Goal: Complete application form: Complete application form

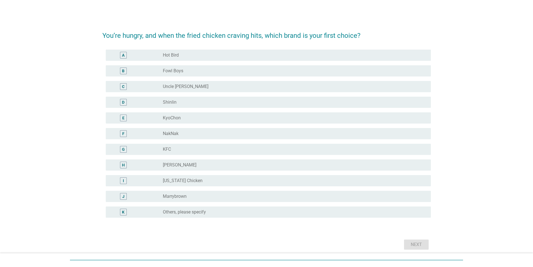
click at [185, 181] on label "[US_STATE] Chicken" at bounding box center [183, 181] width 40 height 6
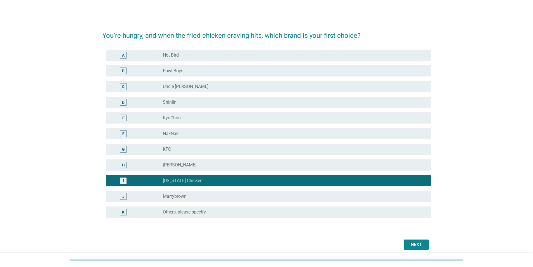
click at [402, 242] on div "Next" at bounding box center [266, 243] width 328 height 13
click at [408, 243] on div "Next" at bounding box center [416, 244] width 16 height 7
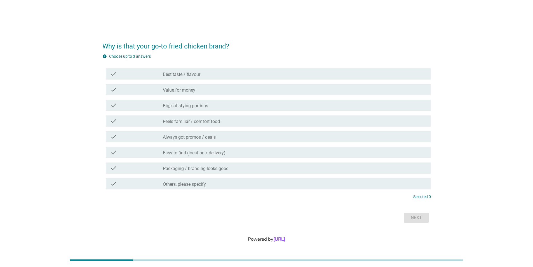
click at [168, 89] on label "Value for money" at bounding box center [179, 90] width 32 height 6
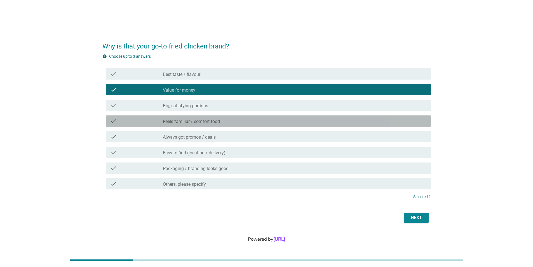
click at [172, 121] on label "Feels familiar / comfort food" at bounding box center [191, 122] width 57 height 6
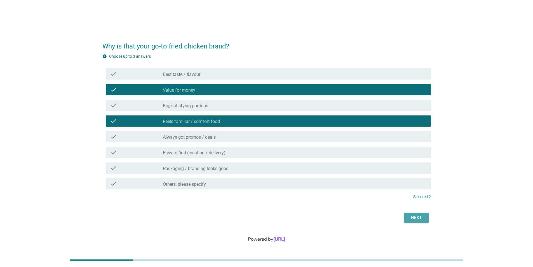
click at [412, 217] on div "Next" at bounding box center [416, 217] width 16 height 7
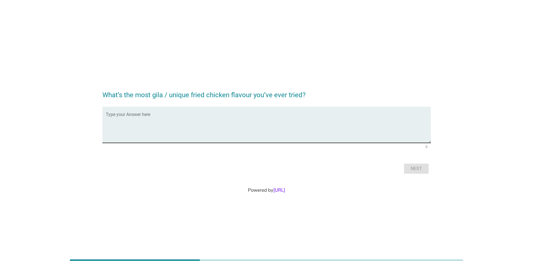
click at [126, 118] on textarea "Type your Answer here" at bounding box center [268, 127] width 325 height 29
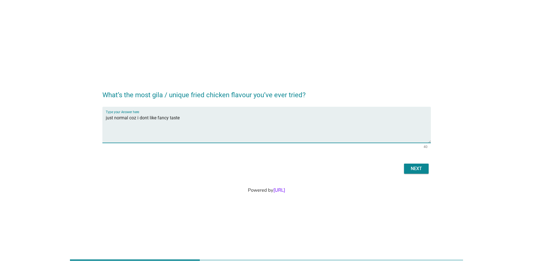
type textarea "just normal coz i dont like fancy taste"
click at [414, 170] on div "Next" at bounding box center [416, 168] width 16 height 7
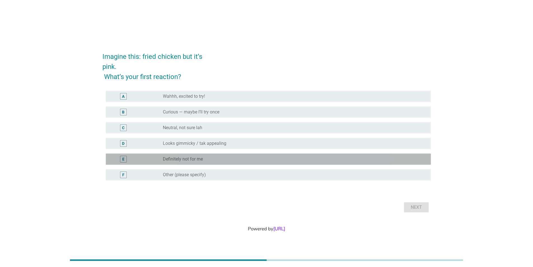
click at [184, 162] on div "E radio_button_unchecked Definitely not for me" at bounding box center [268, 158] width 325 height 11
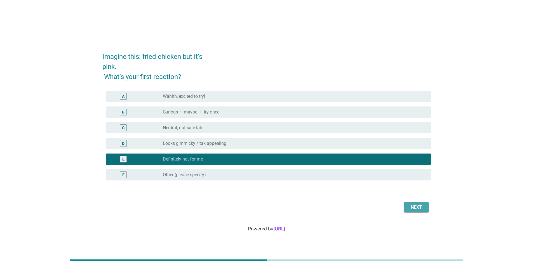
click at [418, 206] on div "Next" at bounding box center [416, 207] width 16 height 7
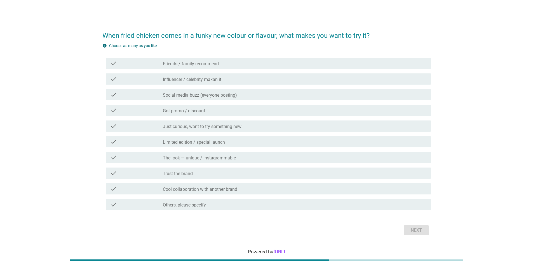
click at [179, 188] on label "Cool collaboration with another brand" at bounding box center [200, 189] width 74 height 6
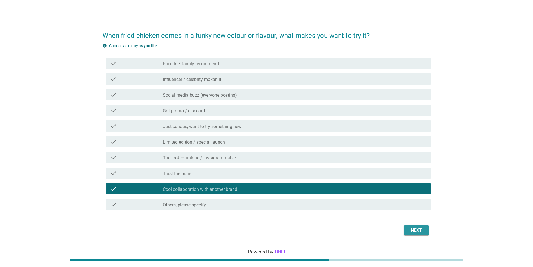
click at [420, 233] on div "Next" at bounding box center [416, 230] width 16 height 7
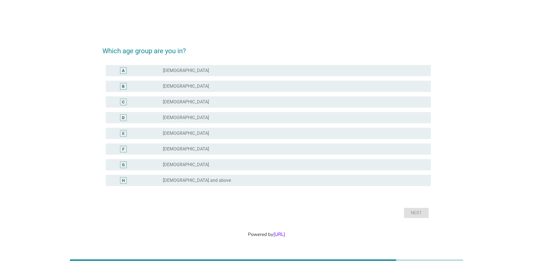
click at [181, 102] on label "[DEMOGRAPHIC_DATA]" at bounding box center [186, 102] width 46 height 6
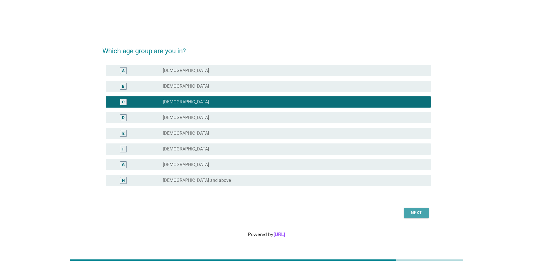
click at [411, 212] on div "Next" at bounding box center [416, 212] width 16 height 7
